Goal: Check status

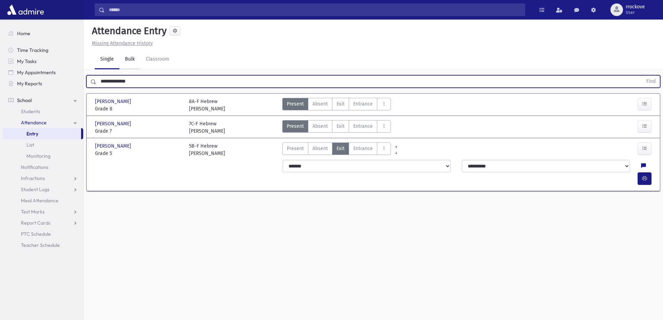
click at [642, 76] on button "Find" at bounding box center [651, 82] width 18 height 12
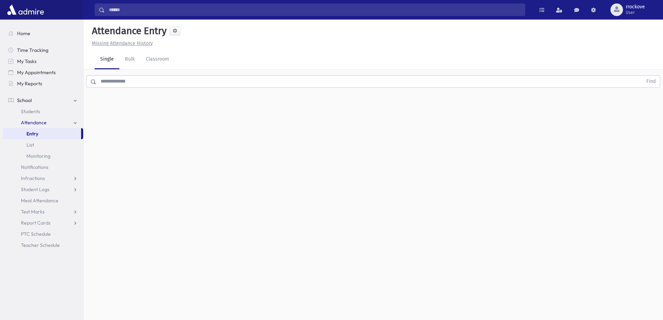
click at [125, 84] on input "text" at bounding box center [369, 81] width 546 height 13
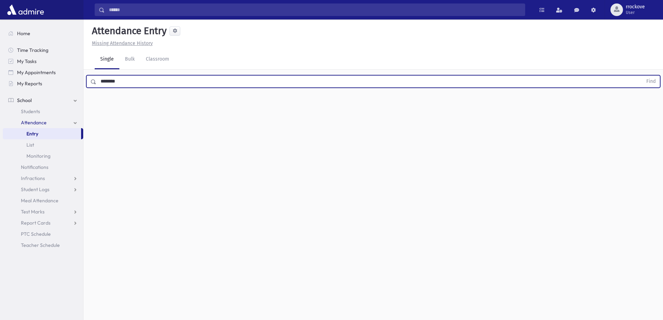
type input "********"
click at [642, 76] on button "Find" at bounding box center [651, 82] width 18 height 12
